Goal: Check status: Check status

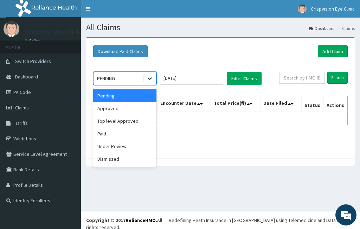
click at [149, 79] on icon at bounding box center [149, 78] width 7 height 7
click at [126, 108] on div "Approved" at bounding box center [124, 108] width 63 height 13
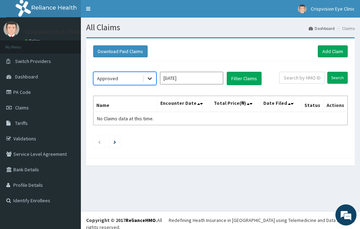
click at [149, 77] on icon at bounding box center [149, 78] width 7 height 7
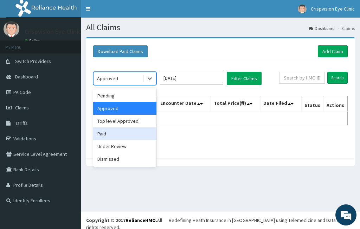
click at [103, 135] on div "Paid" at bounding box center [124, 133] width 63 height 13
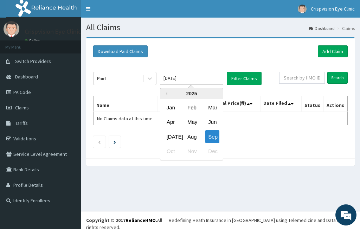
click at [218, 78] on input "Sep 2025" at bounding box center [191, 78] width 63 height 13
click at [188, 136] on div "Aug" at bounding box center [192, 136] width 14 height 13
type input "Aug 2025"
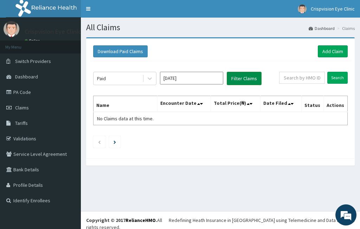
click at [248, 78] on button "Filter Claims" at bounding box center [244, 78] width 35 height 13
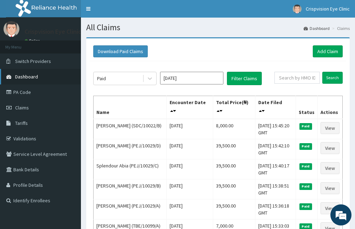
click at [31, 76] on span "Dashboard" at bounding box center [26, 76] width 23 height 6
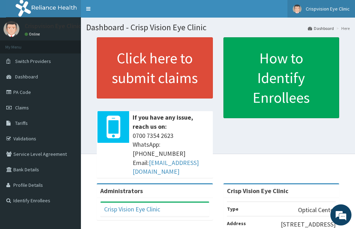
click at [301, 11] on img at bounding box center [297, 9] width 9 height 9
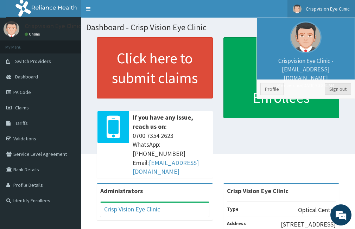
click at [332, 89] on link "Sign out" at bounding box center [338, 89] width 26 height 12
